Goal: Book appointment/travel/reservation

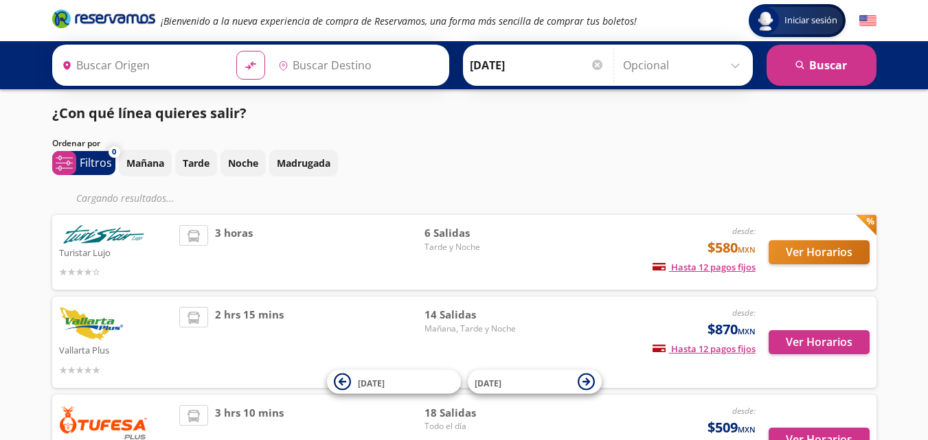
type input "Tepic, Nayarit"
type input "[GEOGRAPHIC_DATA], [GEOGRAPHIC_DATA]"
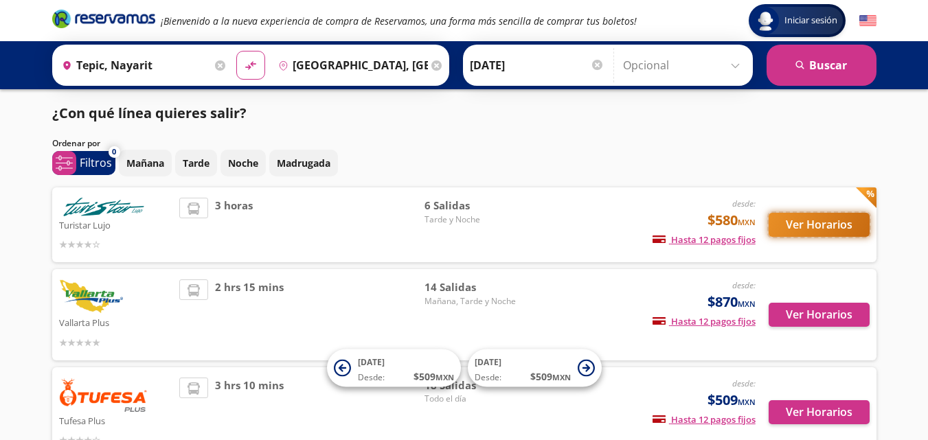
click at [815, 229] on button "Ver Horarios" at bounding box center [819, 225] width 101 height 24
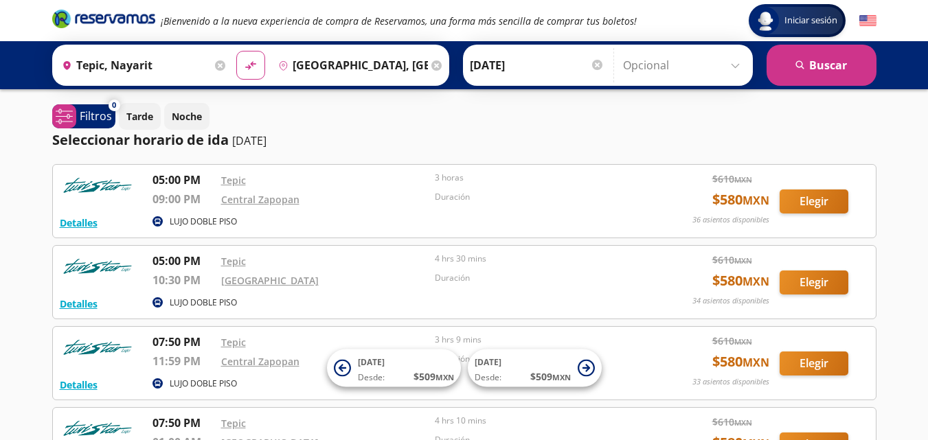
click at [185, 64] on input "Tepic, Nayarit" at bounding box center [133, 65] width 155 height 34
type input "T"
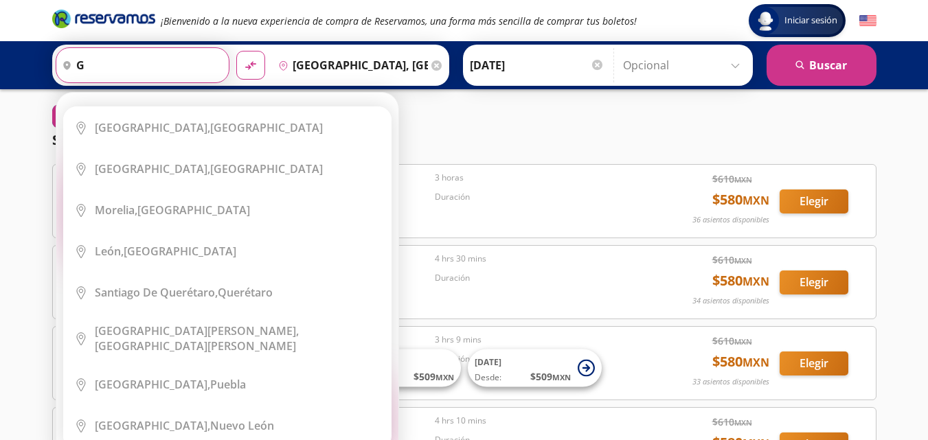
type input "gu"
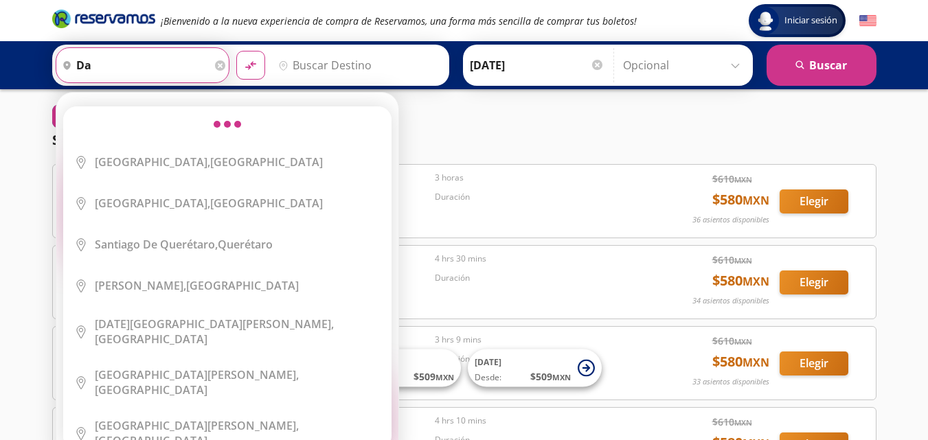
type input "d"
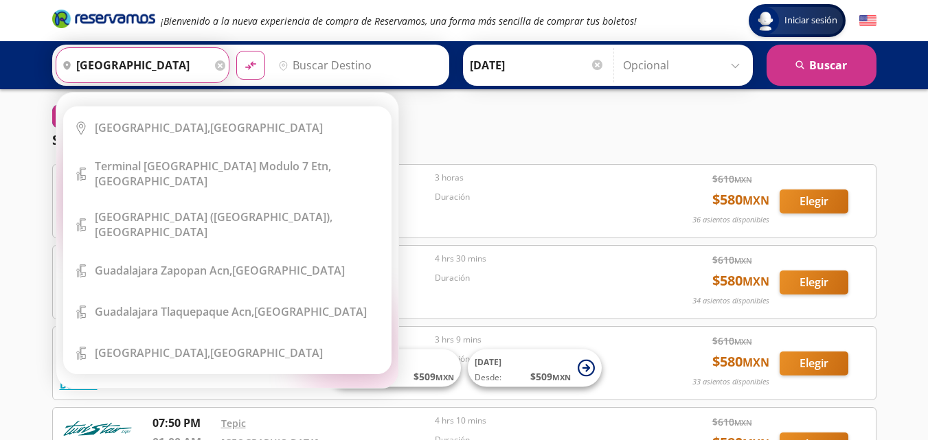
type input "[GEOGRAPHIC_DATA]"
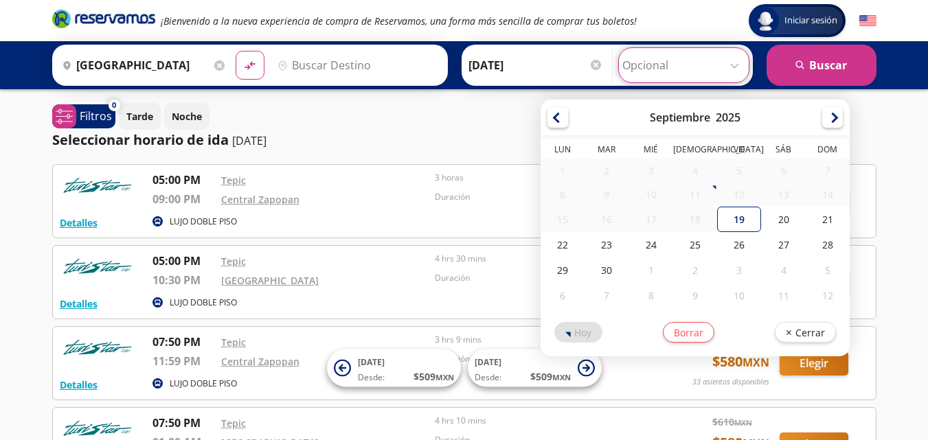
click at [664, 70] on input "Opcional" at bounding box center [683, 65] width 123 height 34
click at [519, 61] on input "[DATE]" at bounding box center [536, 65] width 135 height 34
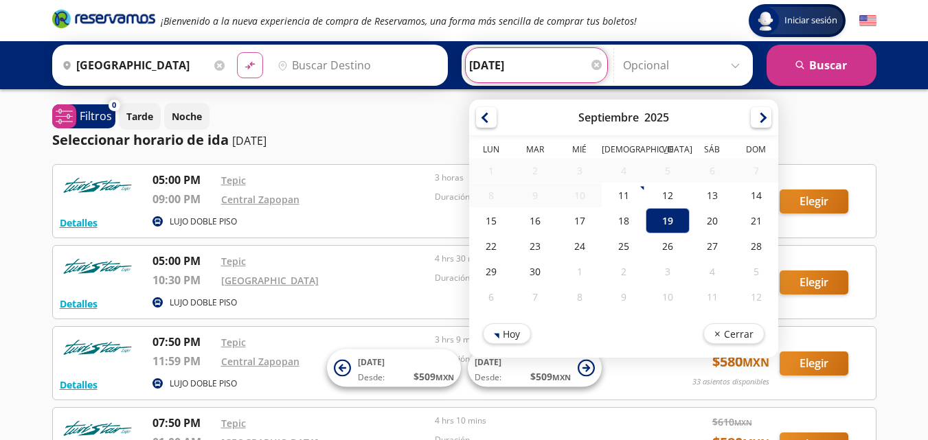
click at [256, 66] on button "material-symbols:compare-arrows-rounded" at bounding box center [250, 65] width 26 height 26
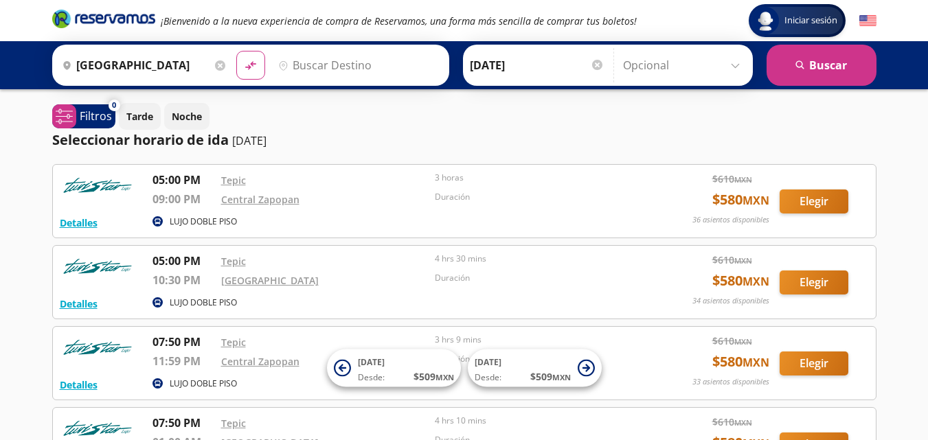
click at [284, 66] on div "pin-outline" at bounding box center [357, 65] width 169 height 34
click at [278, 66] on icon "pin-outline" at bounding box center [283, 65] width 10 height 10
click at [281, 67] on icon "pin-outline" at bounding box center [283, 65] width 10 height 10
click at [140, 69] on input "[GEOGRAPHIC_DATA]" at bounding box center [133, 65] width 155 height 34
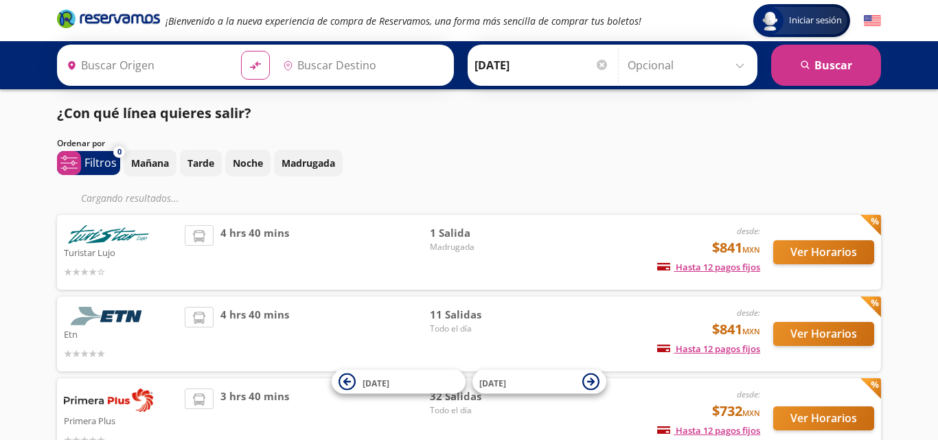
type input "[GEOGRAPHIC_DATA], [GEOGRAPHIC_DATA]"
type input "Manzanillo, Colima"
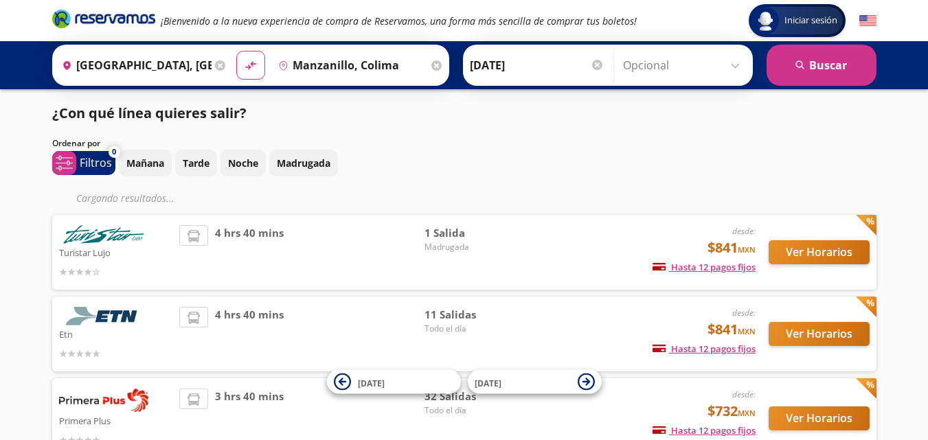
scroll to position [69, 0]
